Goal: Information Seeking & Learning: Check status

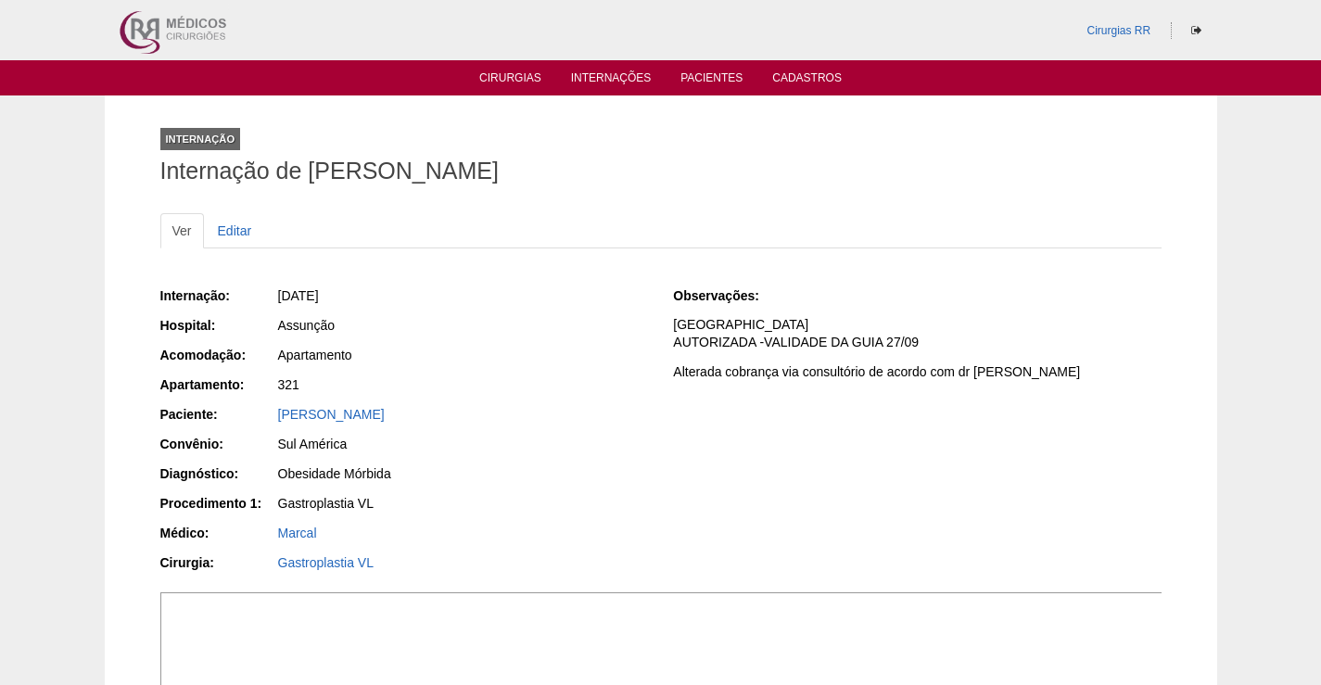
scroll to position [463, 0]
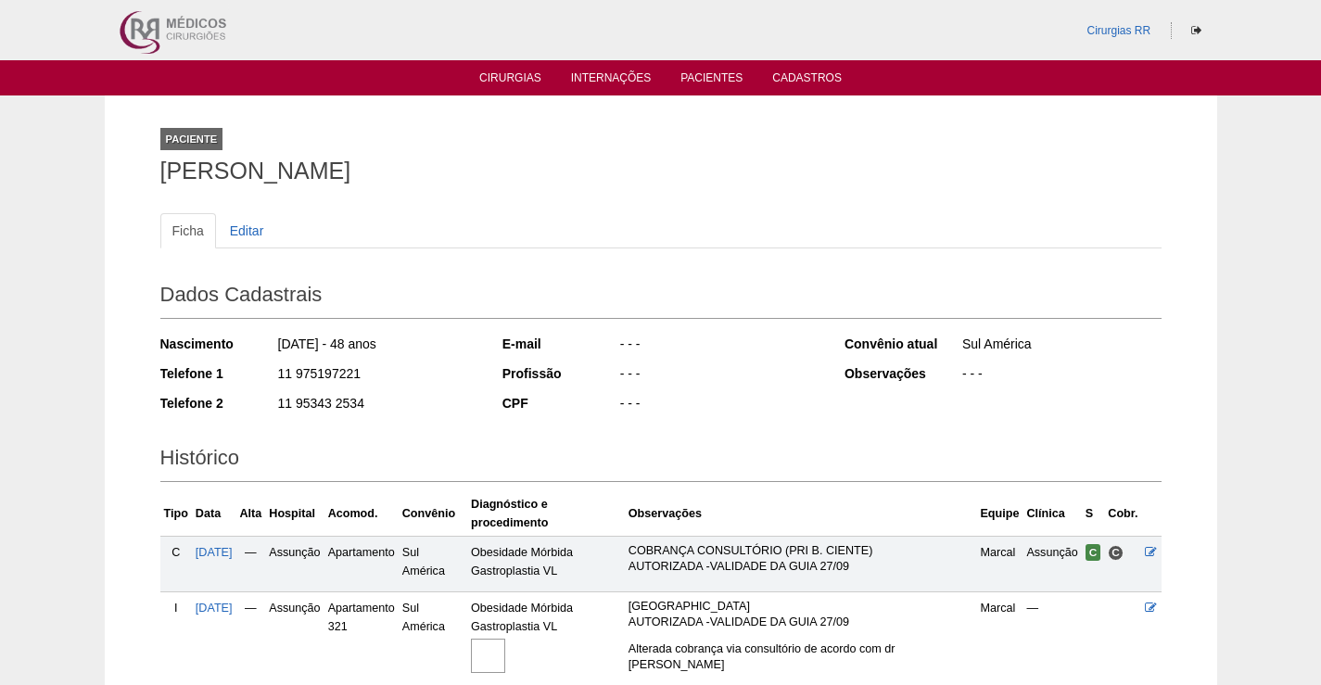
scroll to position [133, 0]
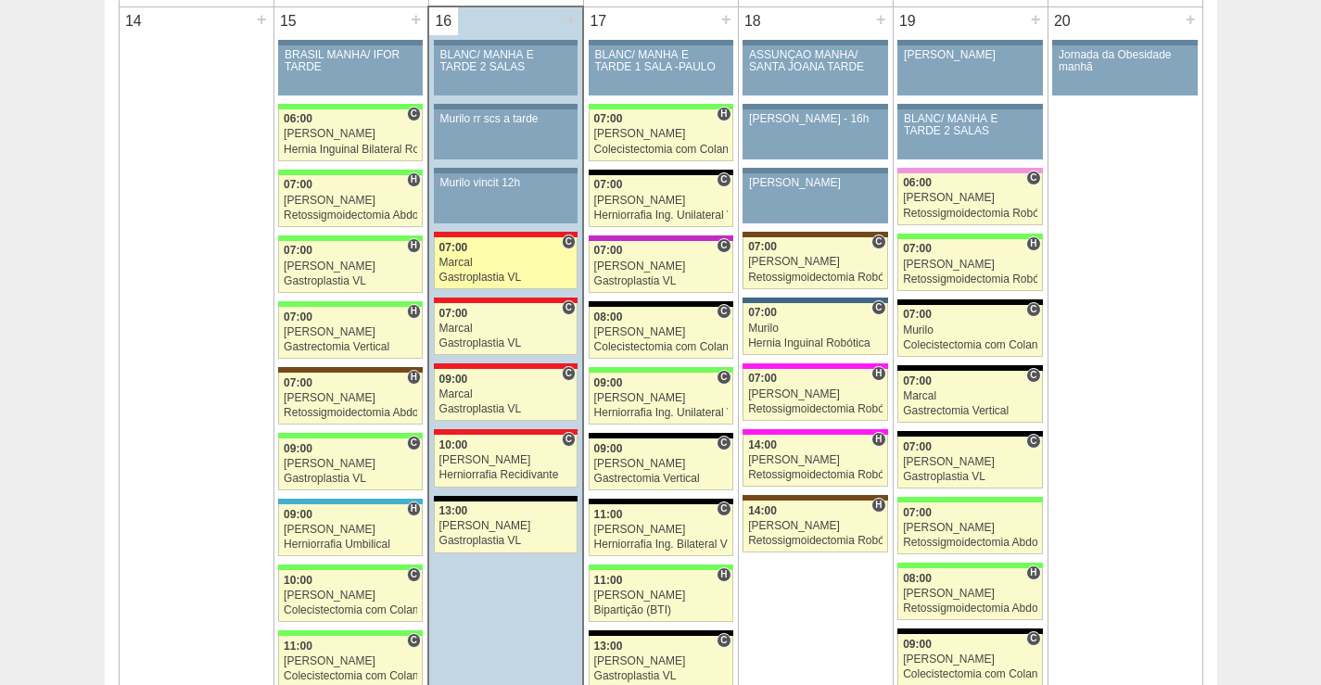
scroll to position [1854, 0]
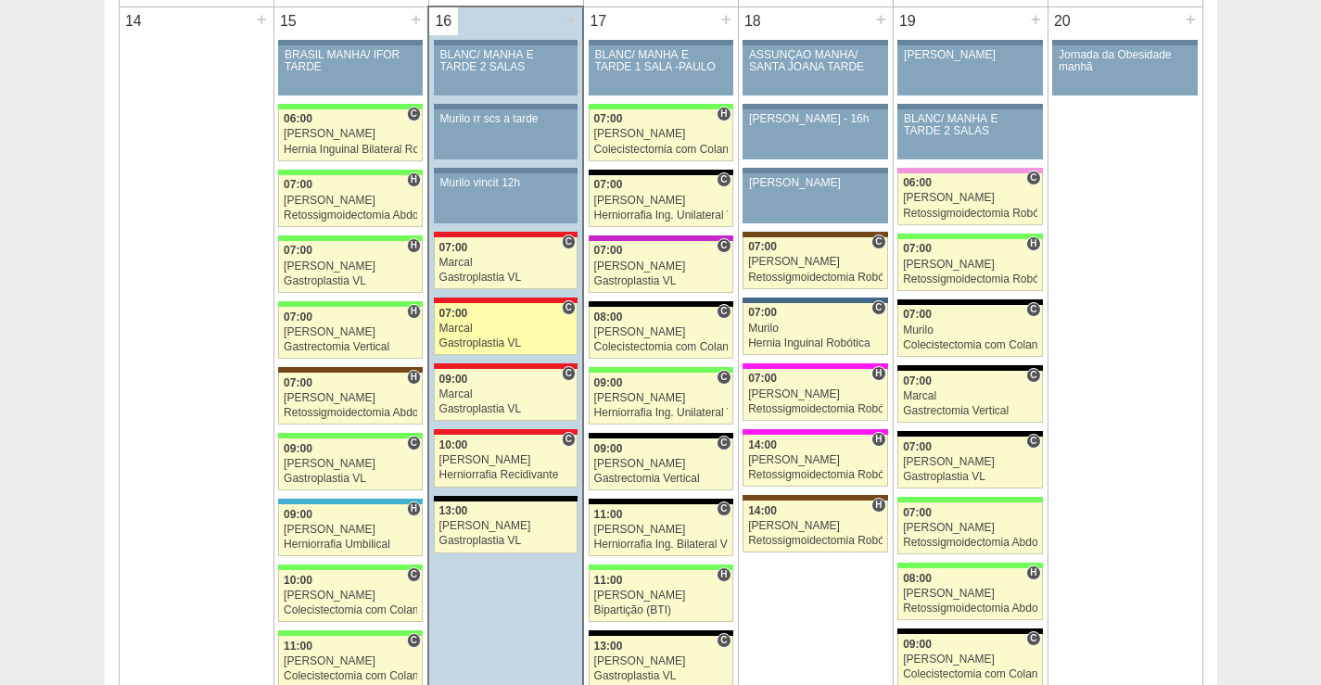
click at [517, 316] on div "07:00" at bounding box center [505, 314] width 133 height 12
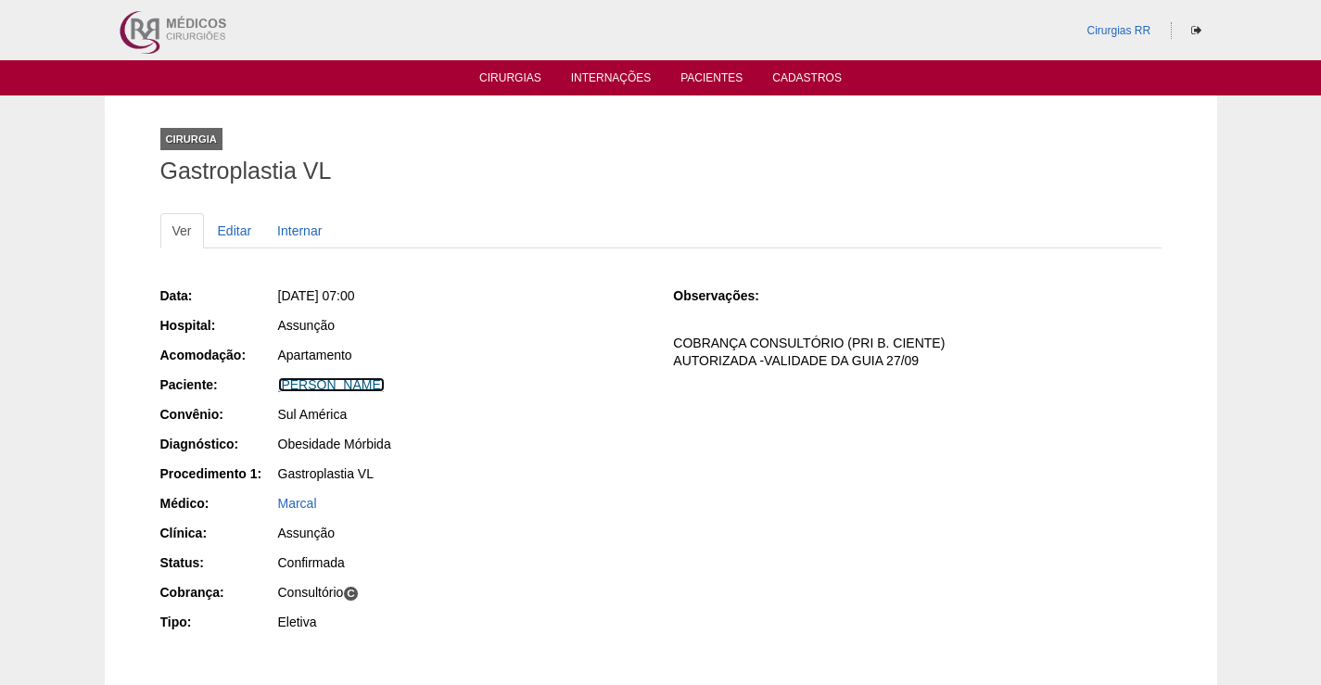
drag, startPoint x: 429, startPoint y: 380, endPoint x: 752, endPoint y: 311, distance: 329.7
click at [385, 383] on link "[PERSON_NAME]" at bounding box center [331, 384] width 107 height 15
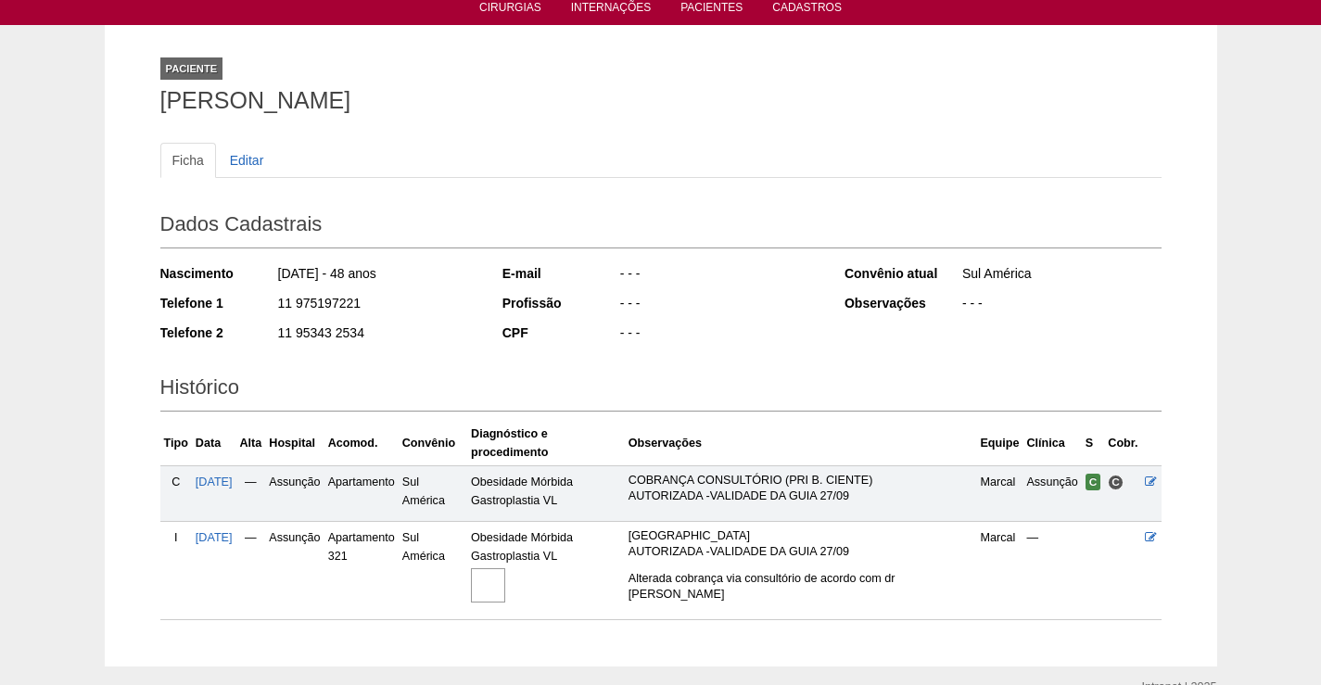
scroll to position [138, 0]
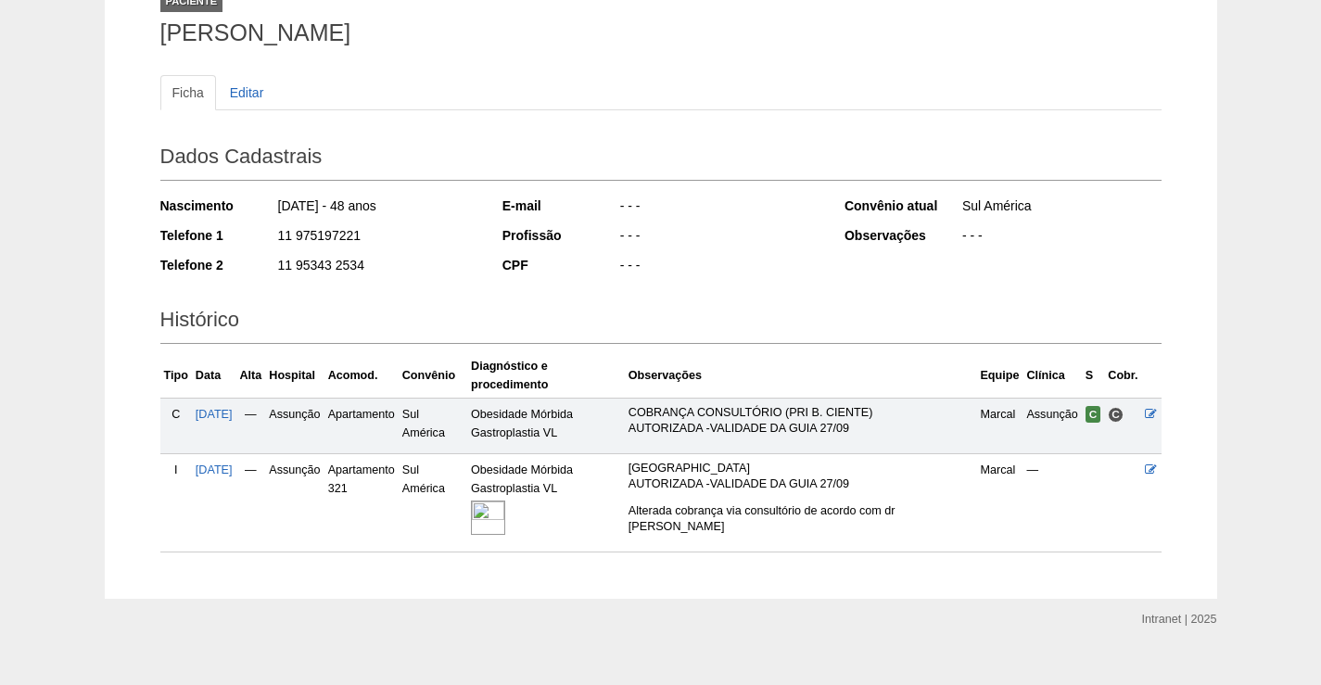
click at [505, 500] on img at bounding box center [488, 517] width 34 height 34
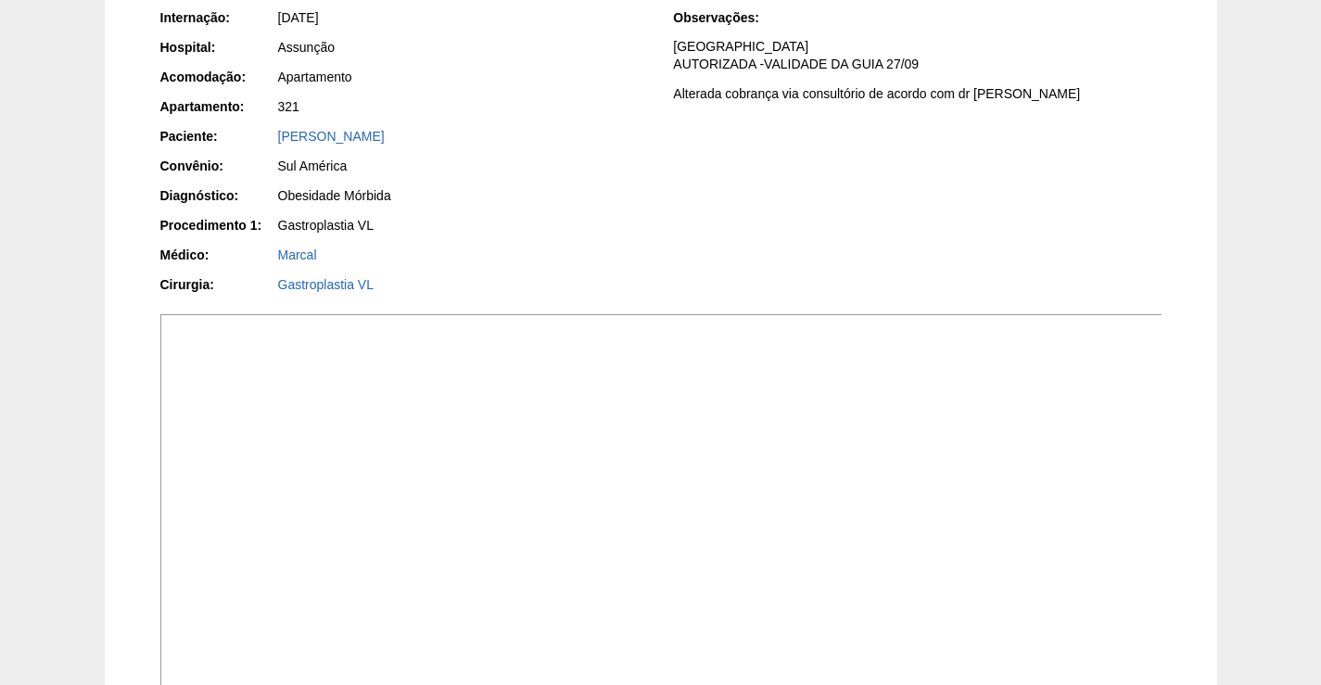
scroll to position [556, 0]
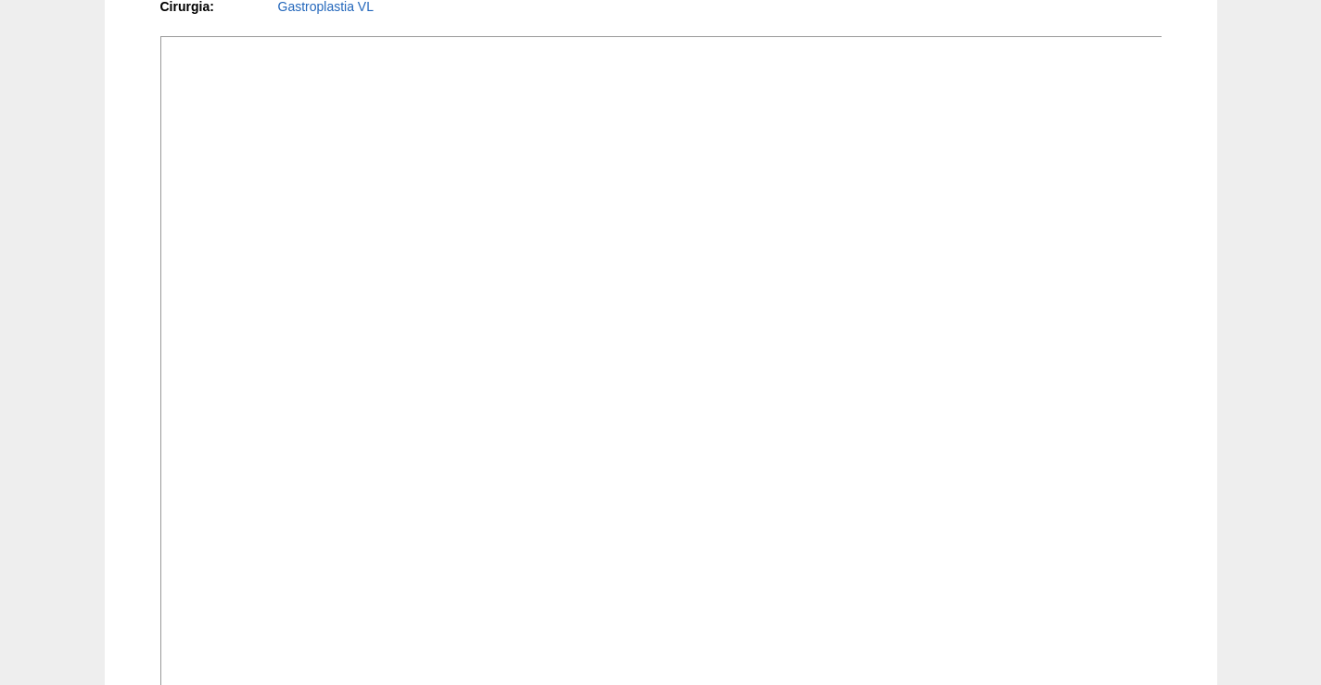
click at [721, 492] on img at bounding box center [661, 412] width 1003 height 753
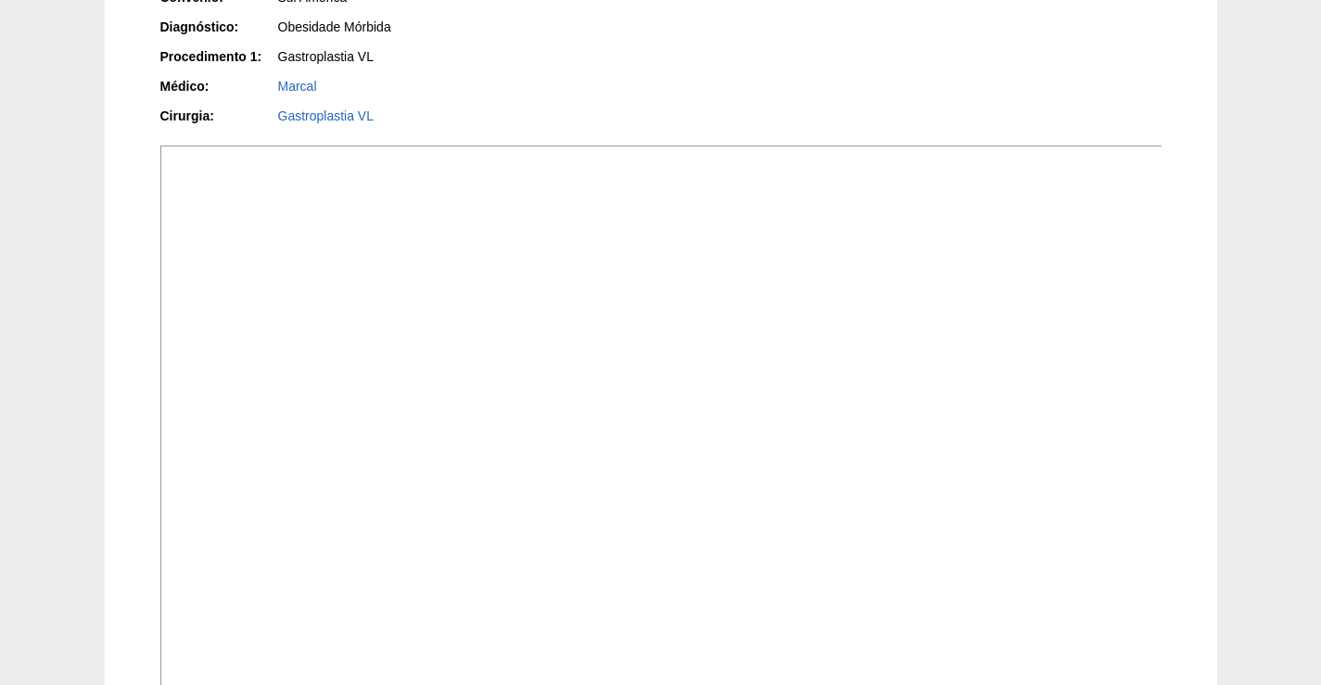
scroll to position [276, 0]
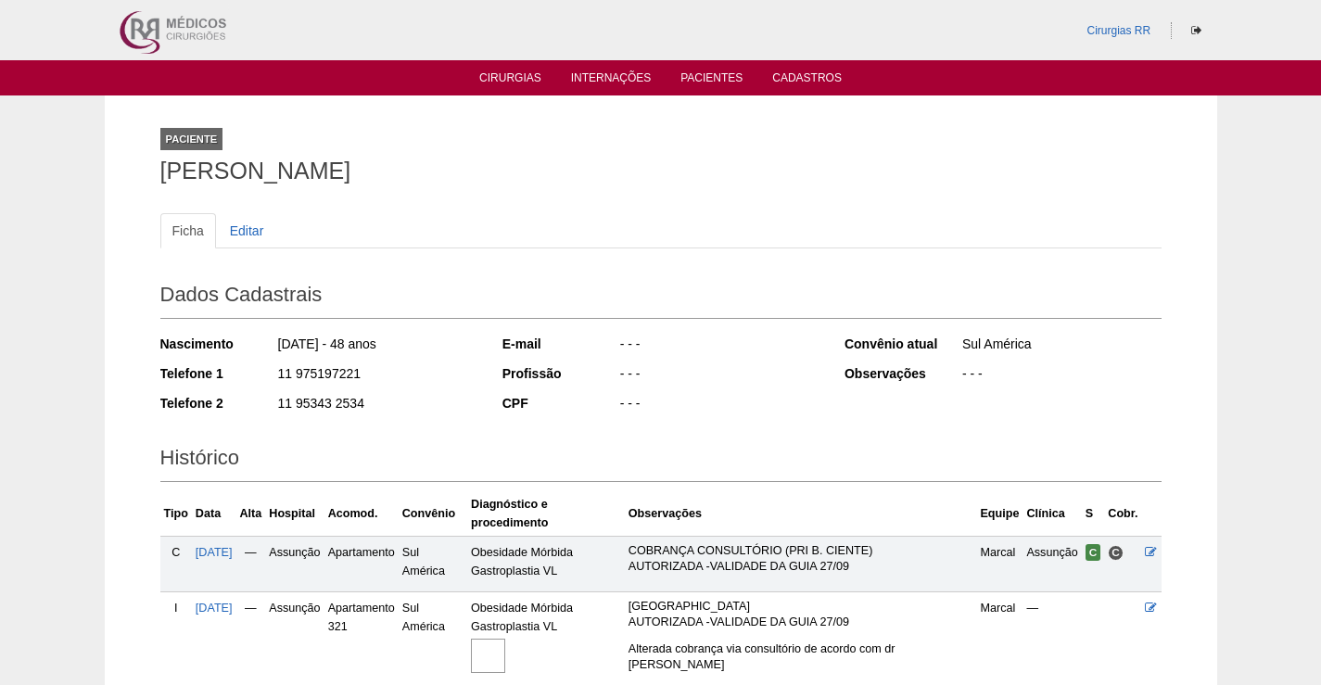
scroll to position [133, 0]
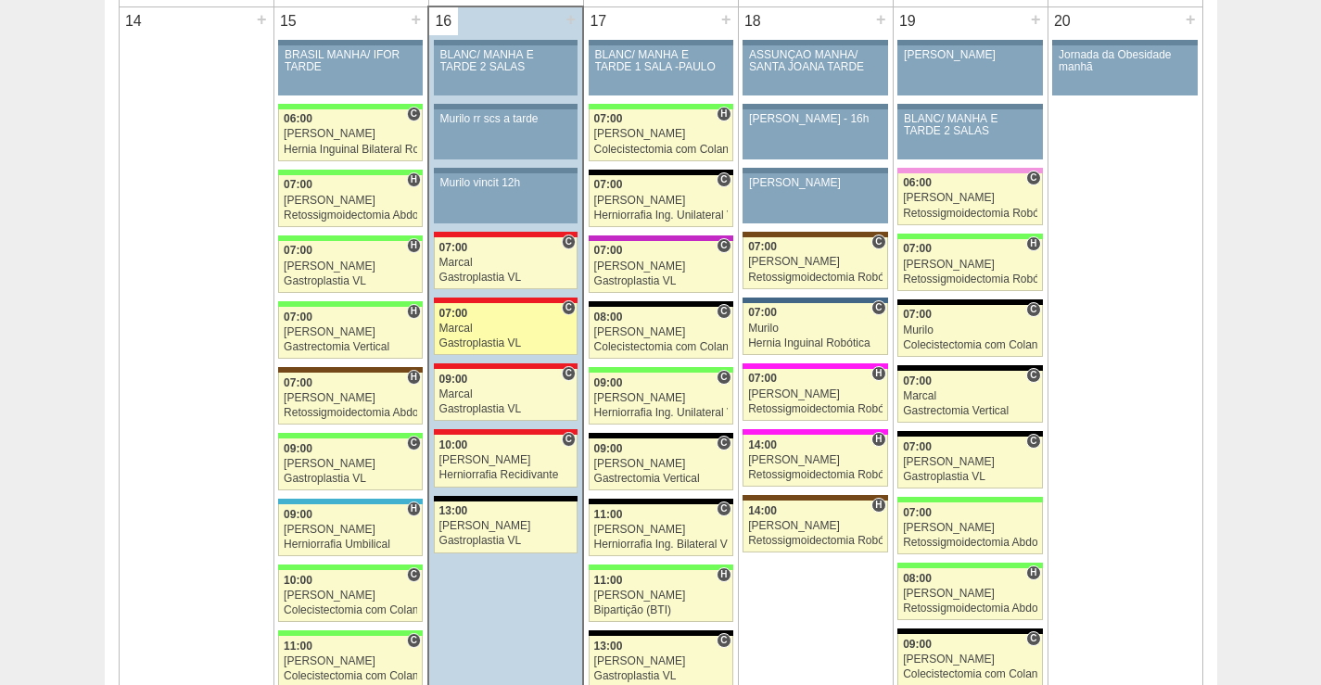
scroll to position [1854, 0]
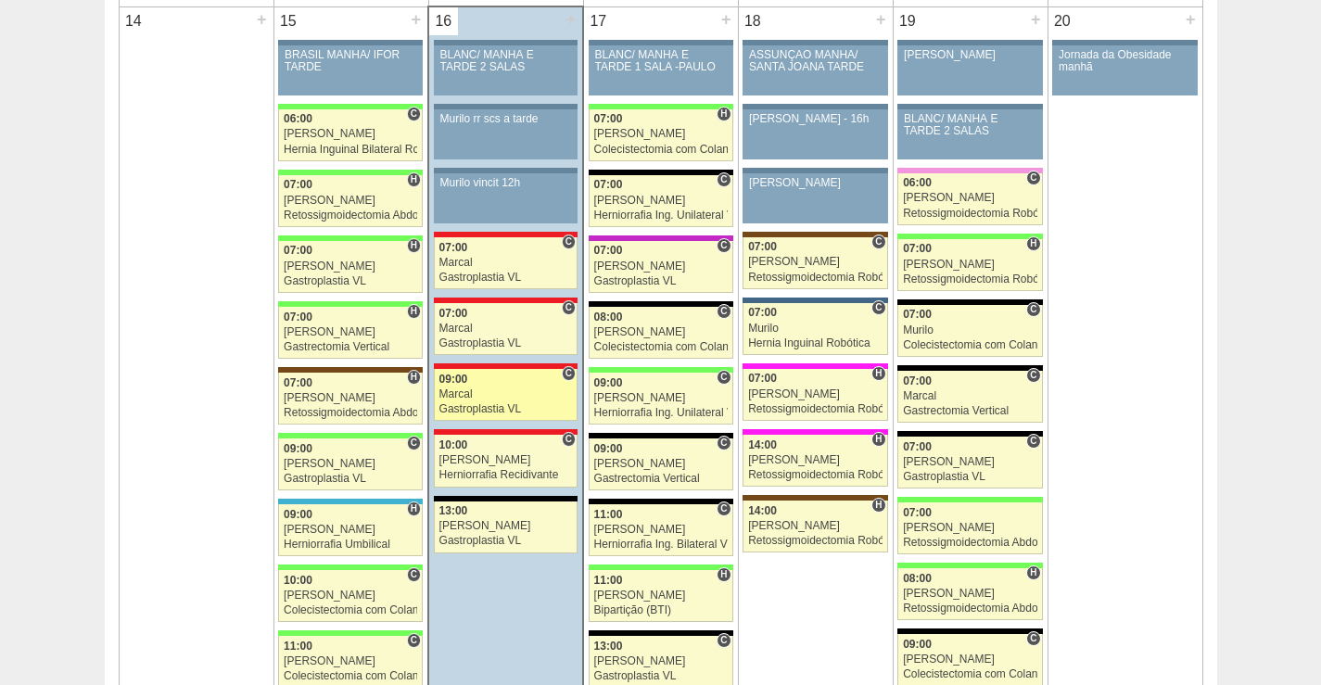
click at [513, 391] on div "Marcal" at bounding box center [505, 394] width 133 height 12
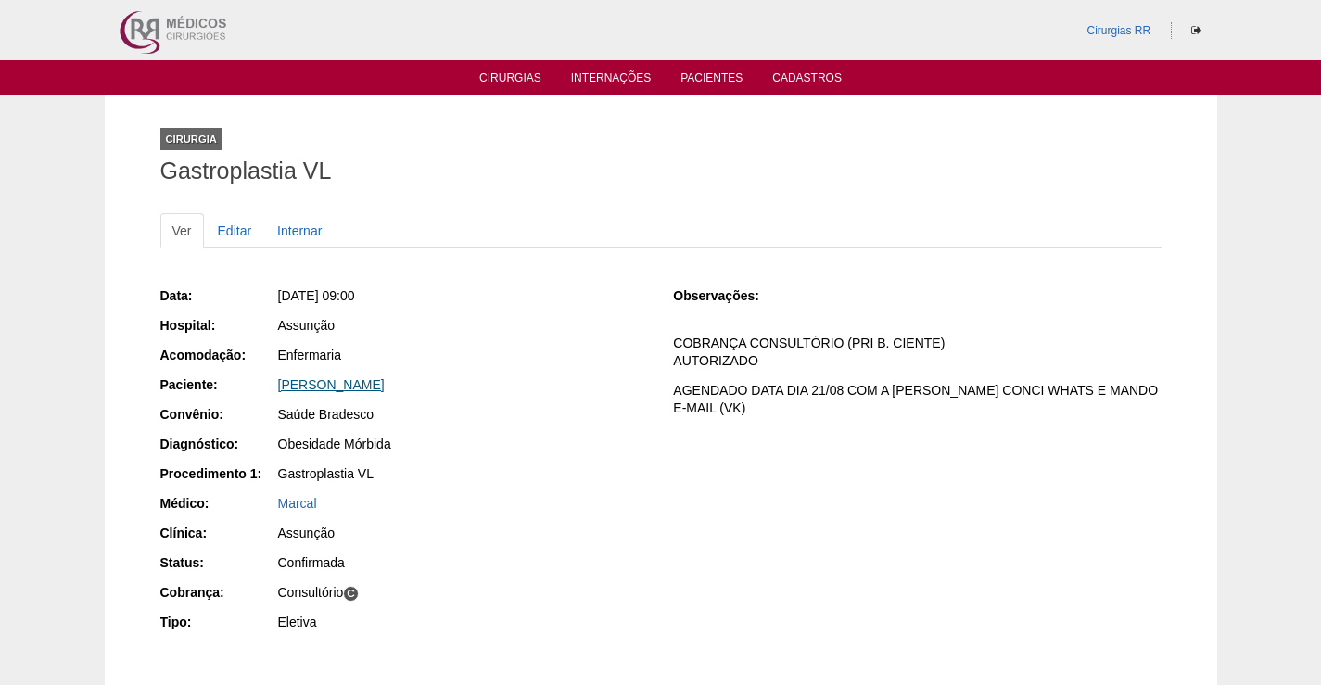
click at [353, 385] on link "[PERSON_NAME]" at bounding box center [331, 384] width 107 height 15
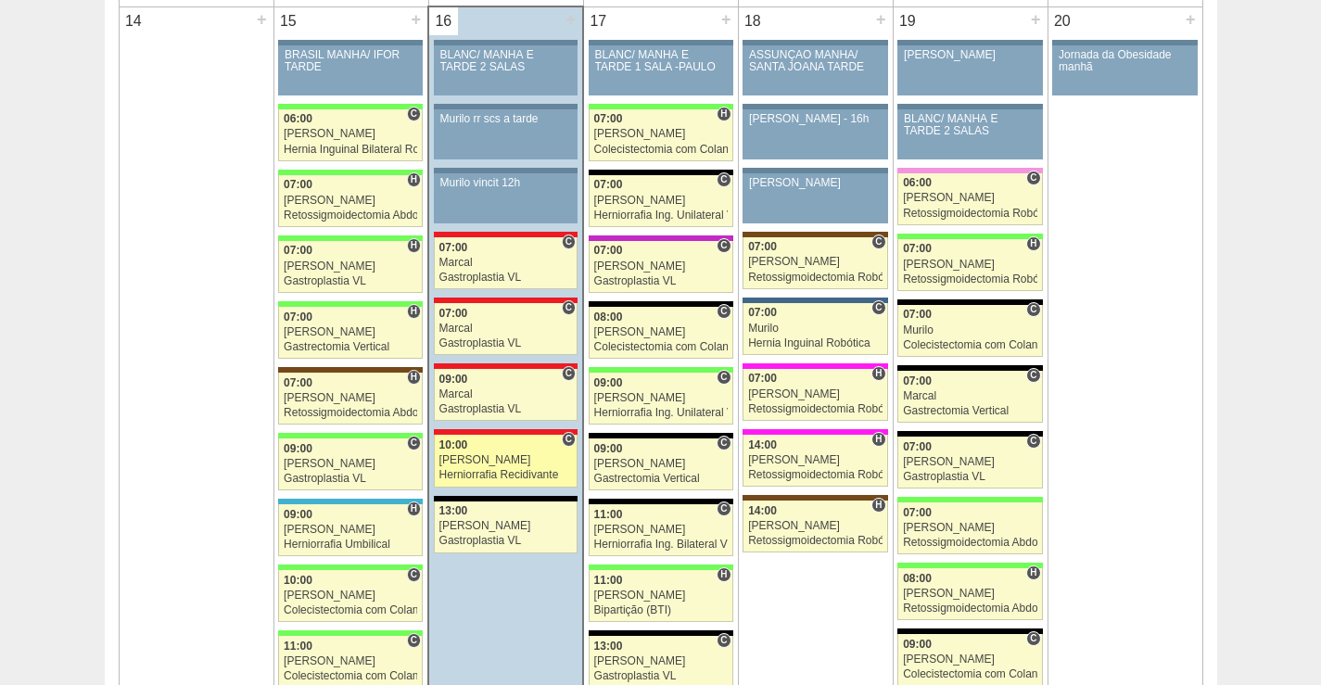
scroll to position [1854, 0]
drag, startPoint x: 490, startPoint y: 457, endPoint x: 510, endPoint y: 461, distance: 19.8
click at [493, 457] on div "[PERSON_NAME]" at bounding box center [505, 460] width 133 height 12
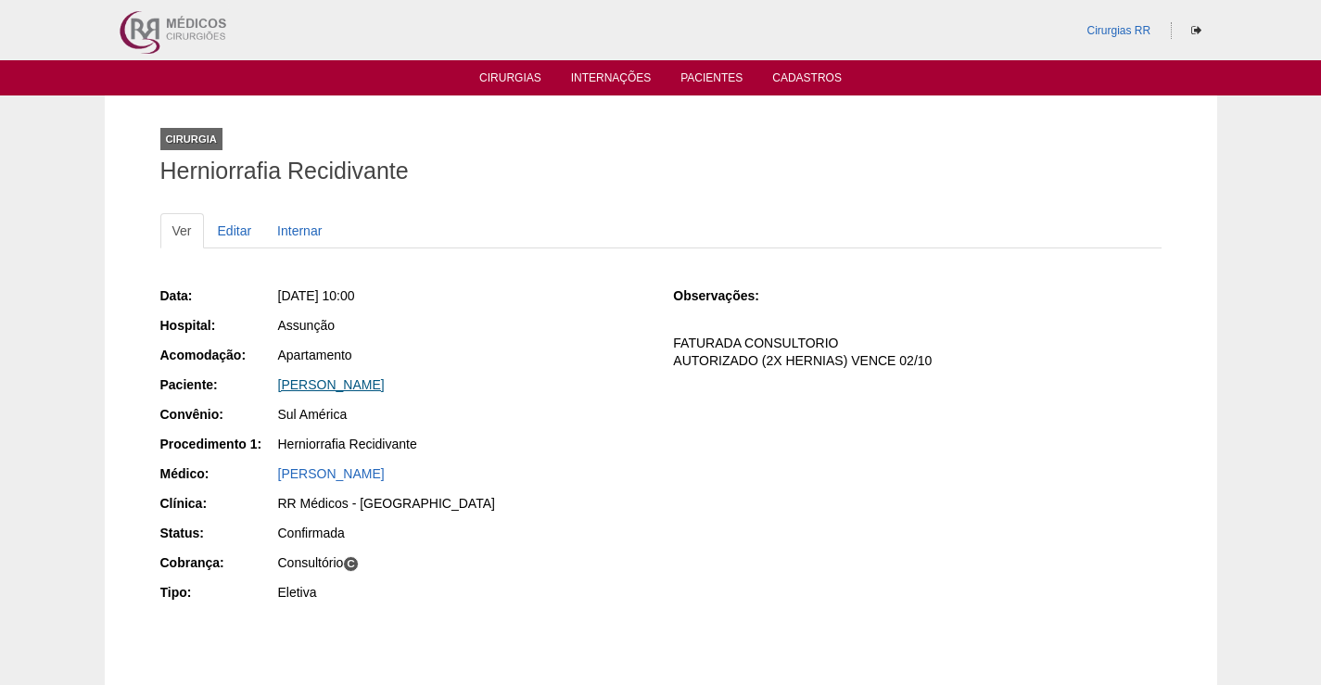
click at [382, 386] on link "[PERSON_NAME]" at bounding box center [331, 384] width 107 height 15
